Goal: Navigation & Orientation: Find specific page/section

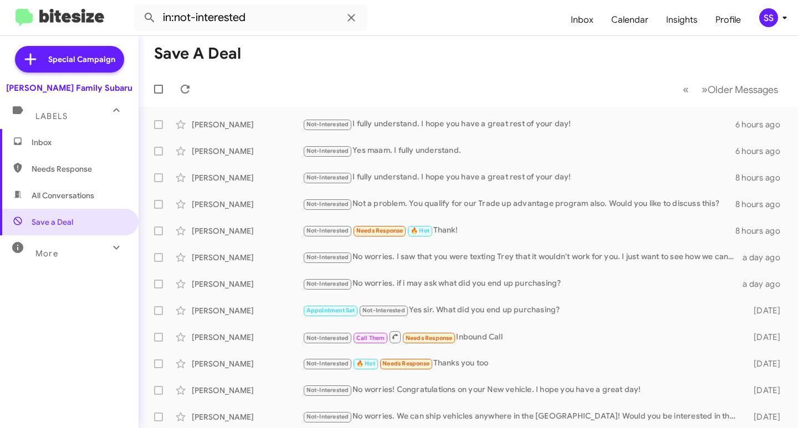
click at [71, 146] on span "Inbox" at bounding box center [79, 142] width 94 height 11
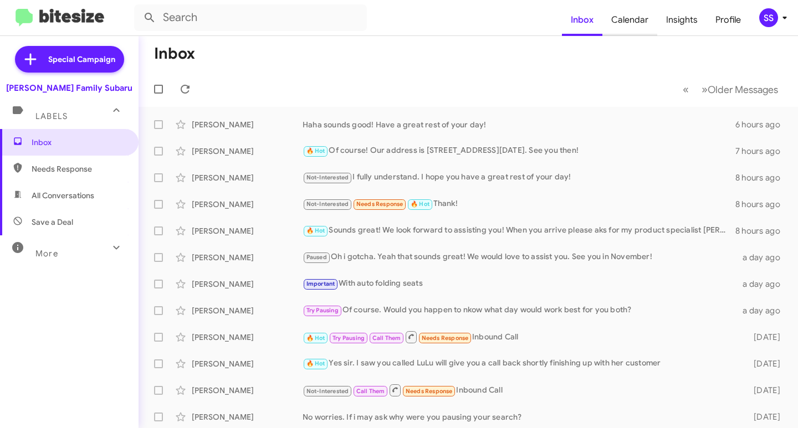
click at [624, 19] on span "Calendar" at bounding box center [629, 20] width 55 height 32
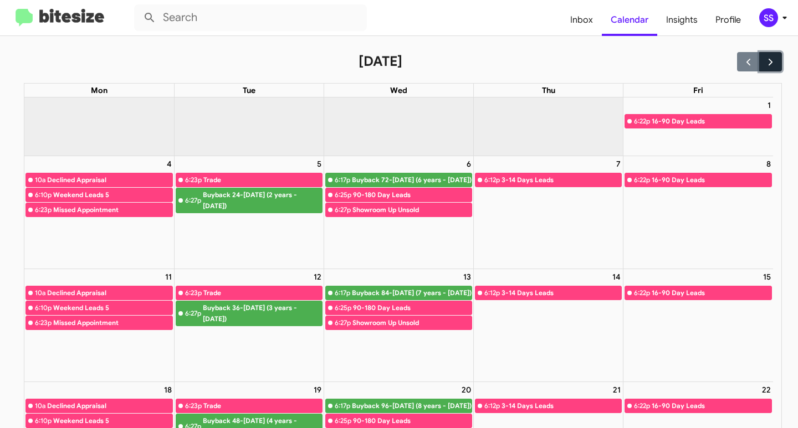
click at [765, 65] on span "button" at bounding box center [771, 62] width 12 height 12
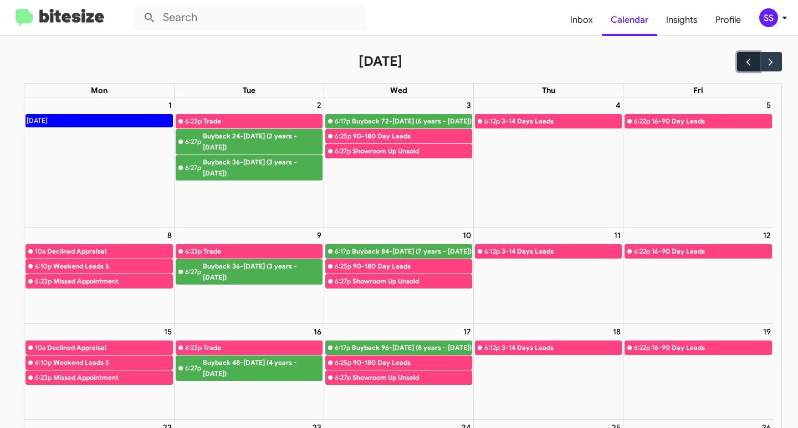
click at [742, 65] on span "button" at bounding box center [748, 62] width 12 height 12
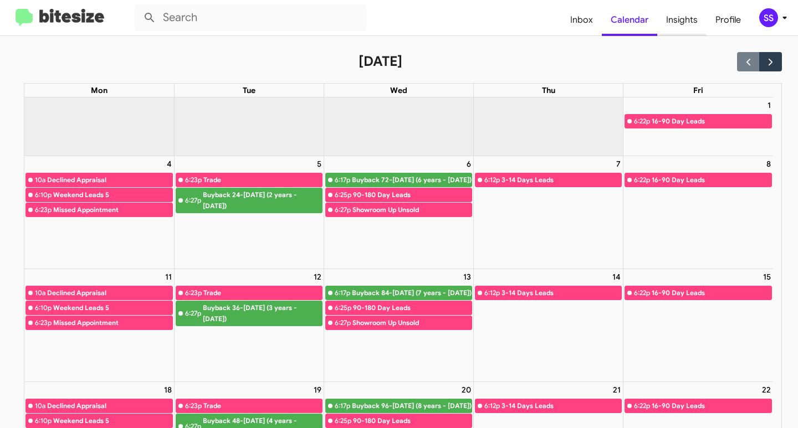
click at [692, 19] on span "Insights" at bounding box center [681, 20] width 49 height 32
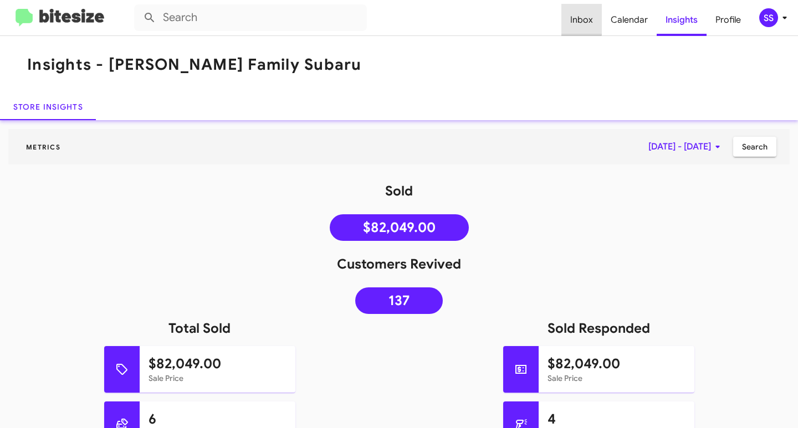
click at [583, 17] on span "Inbox" at bounding box center [581, 20] width 40 height 32
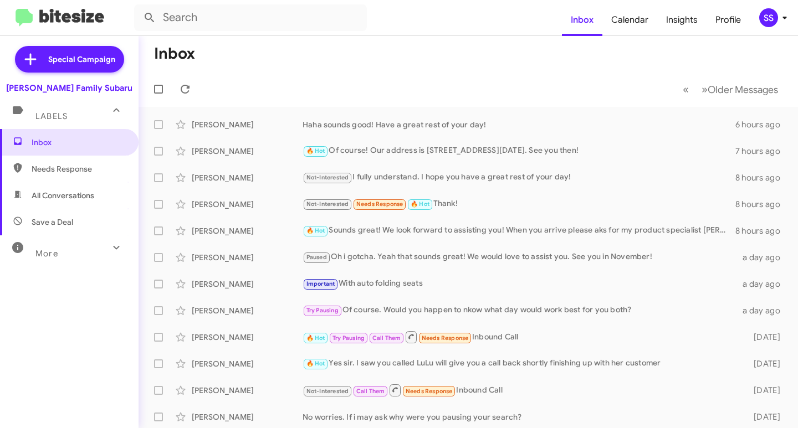
click at [80, 229] on span "Save a Deal" at bounding box center [69, 222] width 139 height 27
type input "in:not-interested"
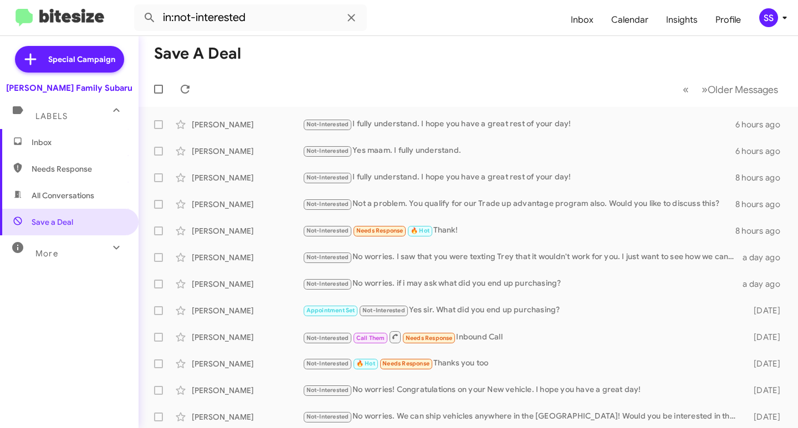
click at [53, 141] on span "Inbox" at bounding box center [79, 142] width 94 height 11
